Goal: Task Accomplishment & Management: Complete application form

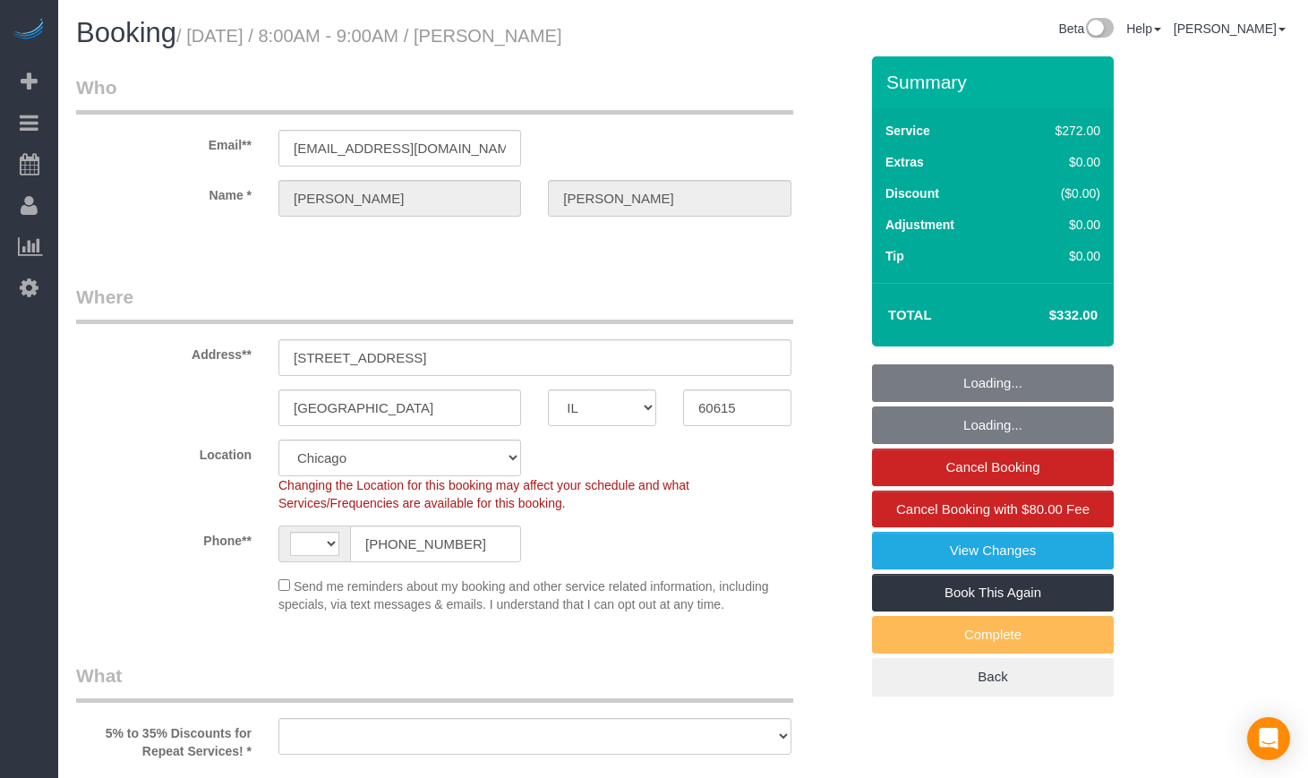
select select "IL"
select select "string:[GEOGRAPHIC_DATA]"
select select "string:fspay-54309dbc-cb31-47e6-b361-0852335fc74a"
select select "object:584"
select select "number:1"
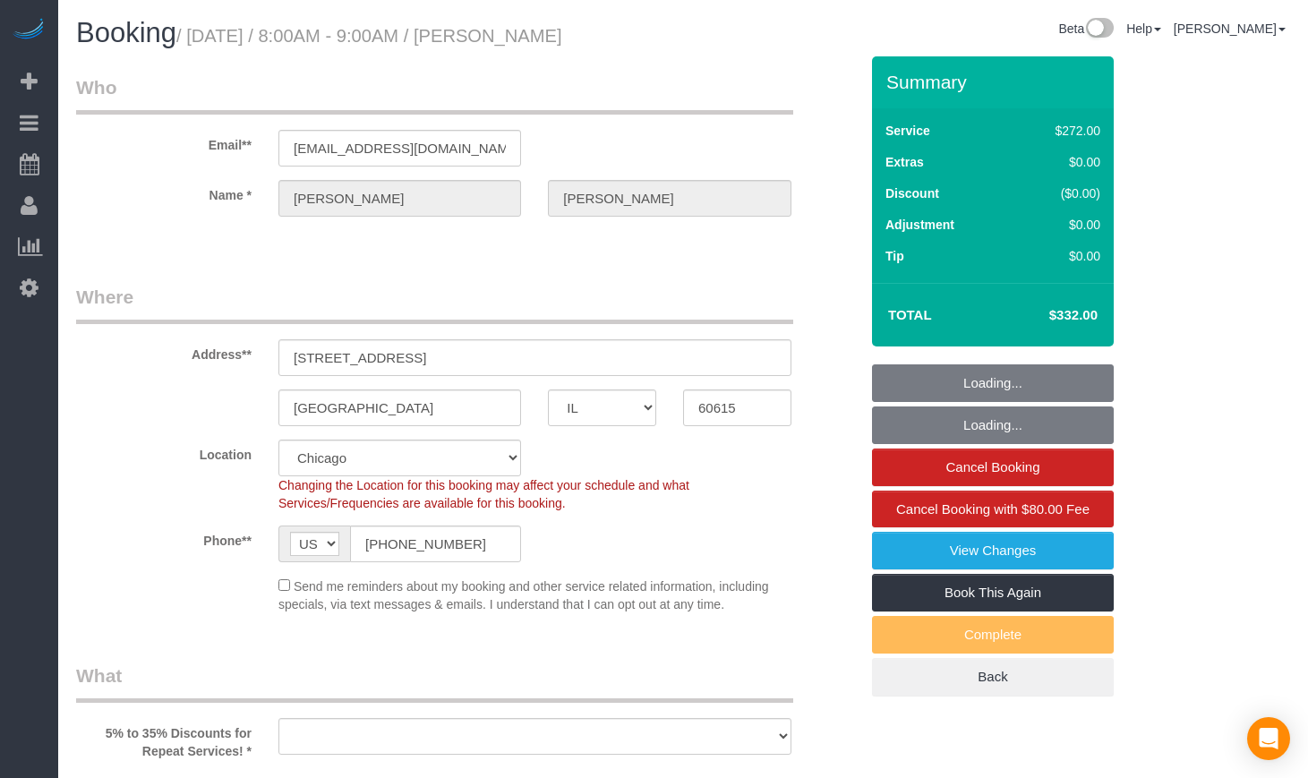
select select "number:66"
select select "number:139"
select select "number:106"
select select "513"
select select "3"
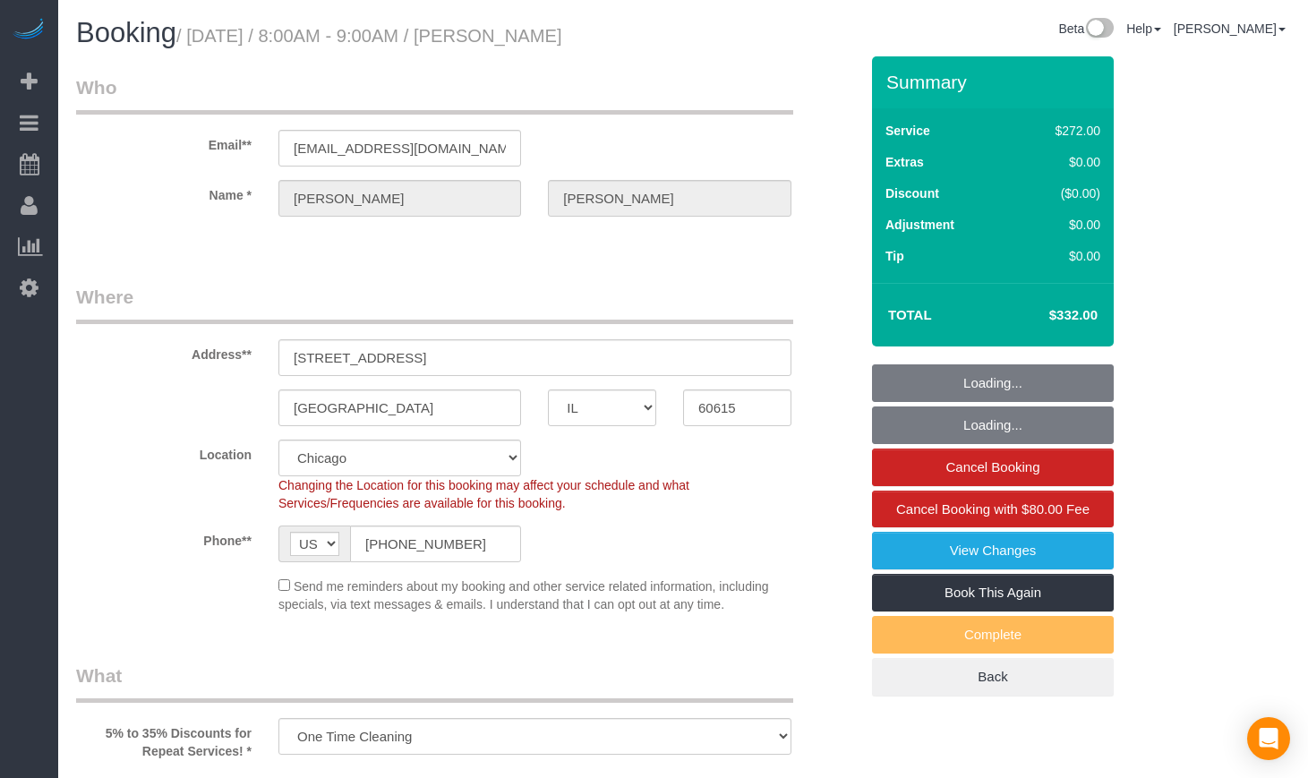
select select "spot1"
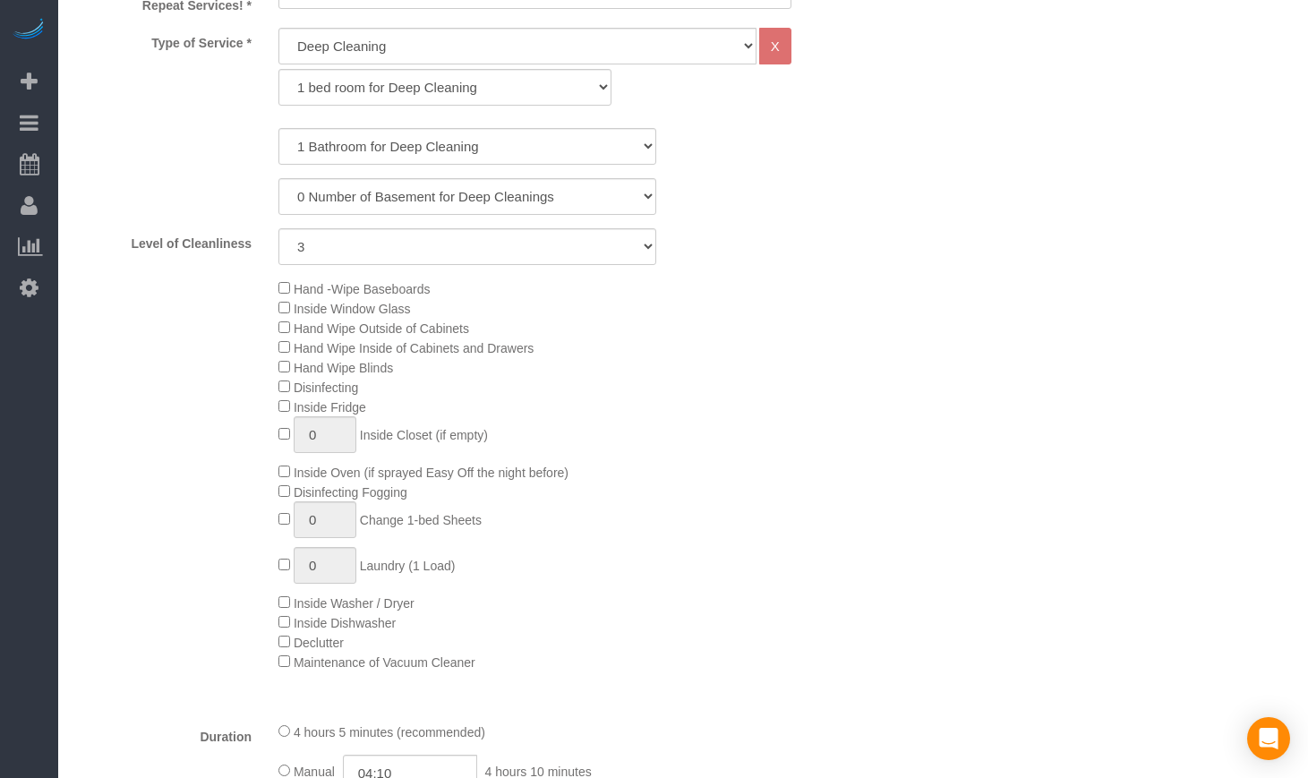
select select "object:1046"
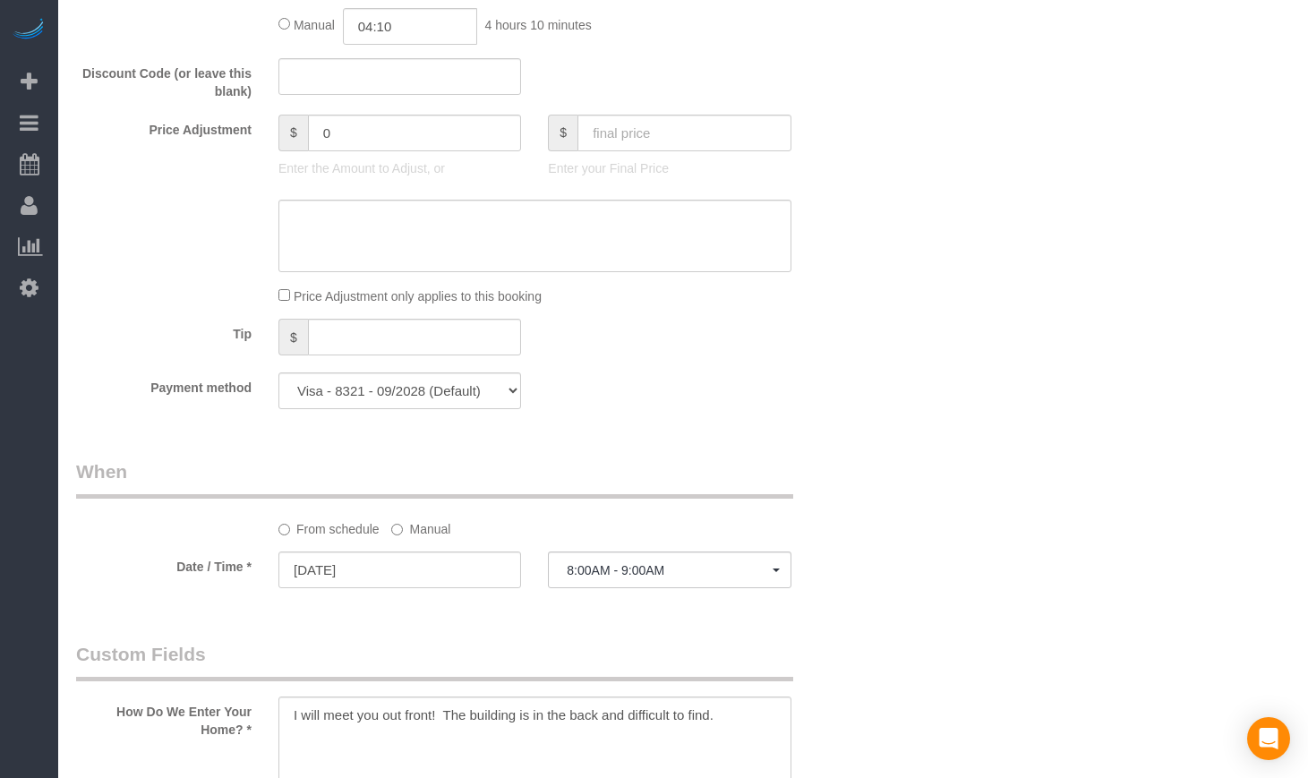
select select "3"
